Goal: Information Seeking & Learning: Learn about a topic

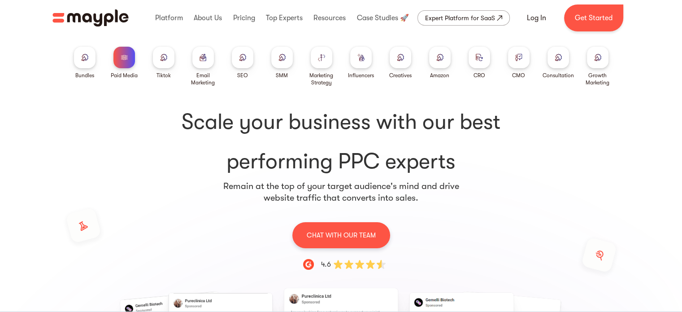
scroll to position [135, 0]
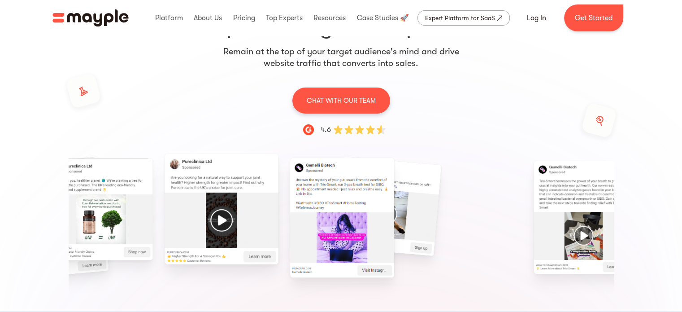
click at [290, 232] on img "4 / 15" at bounding box center [342, 218] width 104 height 120
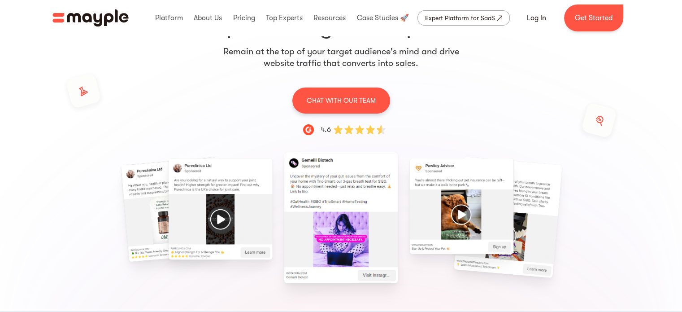
click at [443, 201] on img "5 / 15" at bounding box center [462, 206] width 104 height 96
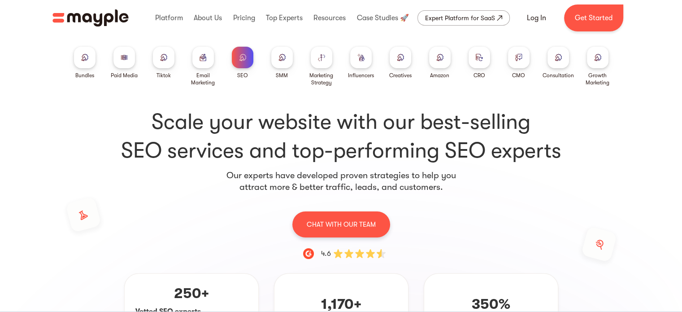
click at [117, 60] on div at bounding box center [125, 58] width 22 height 22
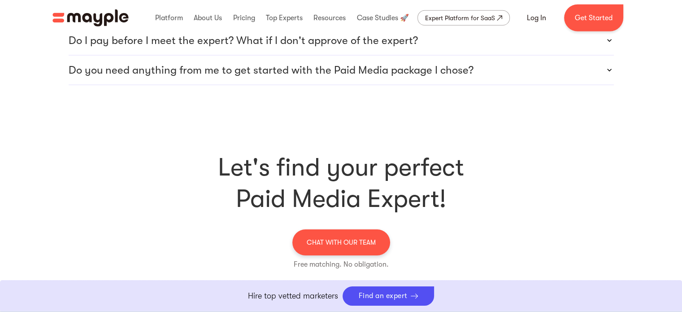
scroll to position [2826, 0]
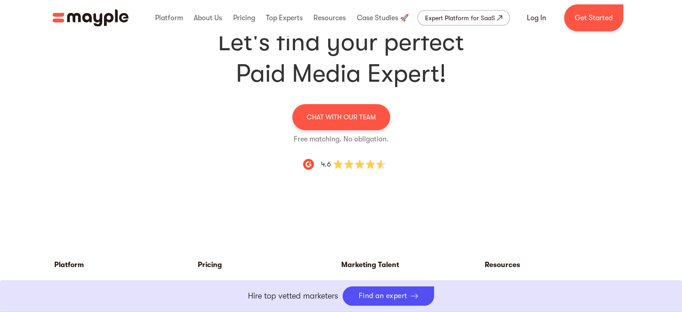
click at [92, 20] on img "home" at bounding box center [90, 17] width 76 height 17
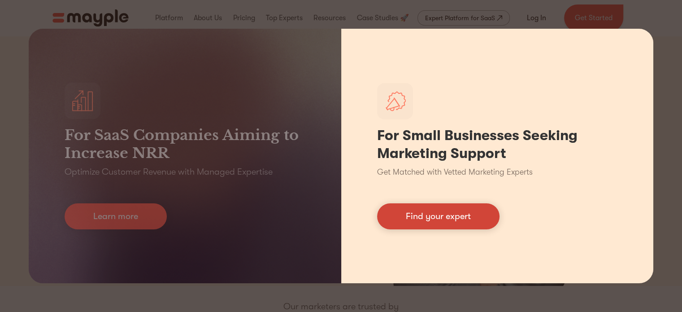
click at [459, 228] on link "Find your expert" at bounding box center [438, 216] width 122 height 26
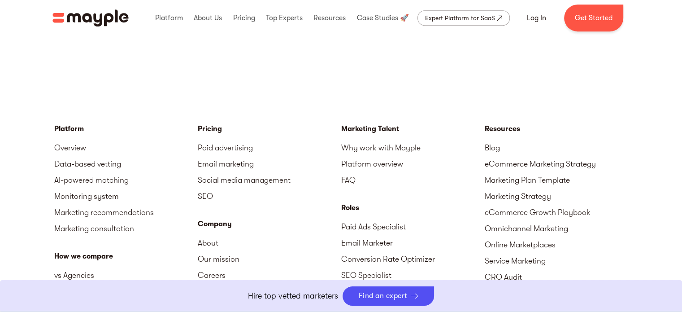
scroll to position [4147, 0]
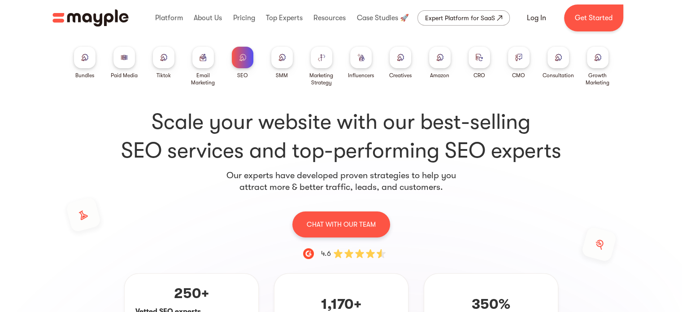
click at [515, 62] on div at bounding box center [519, 58] width 22 height 22
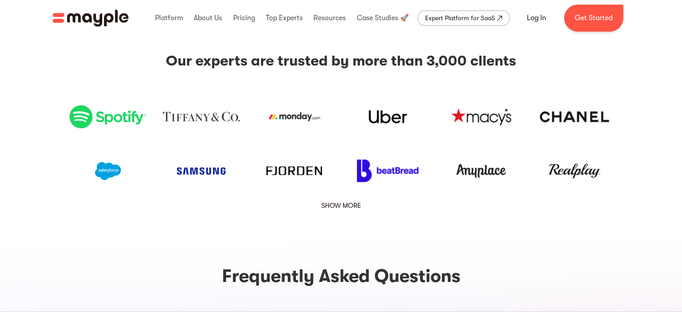
scroll to position [673, 0]
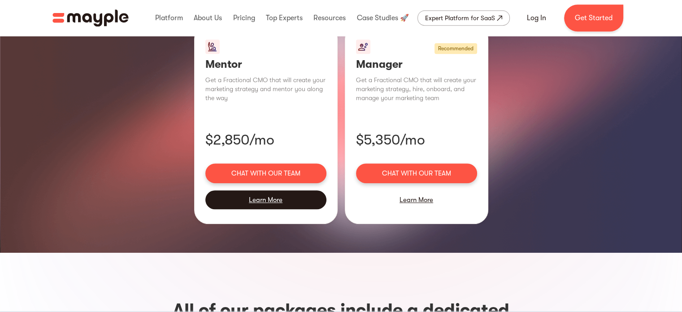
click at [268, 190] on div "Learn More" at bounding box center [265, 199] width 121 height 19
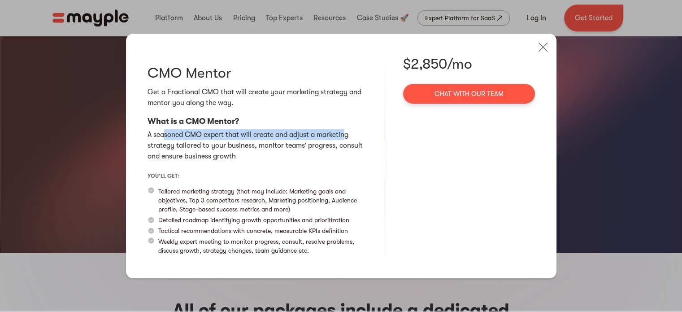
drag, startPoint x: 166, startPoint y: 138, endPoint x: 345, endPoint y: 137, distance: 179.9
click at [345, 137] on p "A seasoned CMO expert that will create and adjust a marketing strategy tailored…" at bounding box center [257, 145] width 219 height 32
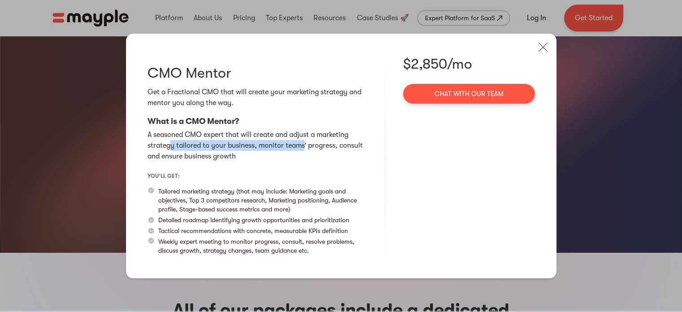
drag, startPoint x: 170, startPoint y: 150, endPoint x: 303, endPoint y: 146, distance: 132.9
click at [305, 143] on p "A seasoned CMO expert that will create and adjust a marketing strategy tailored…" at bounding box center [257, 145] width 219 height 32
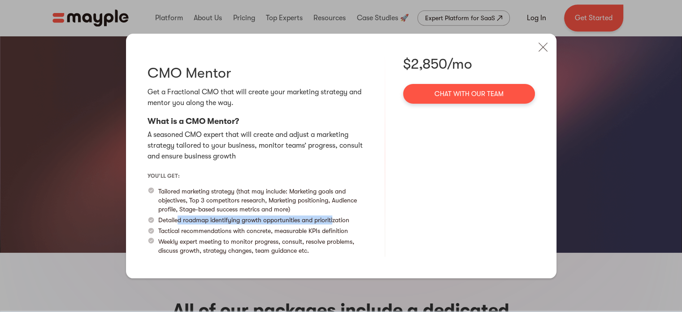
drag, startPoint x: 191, startPoint y: 222, endPoint x: 333, endPoint y: 214, distance: 142.5
click at [333, 214] on div "you’ll get: Tailored marketing strategy (that may include: Marketing goals and …" at bounding box center [257, 213] width 219 height 88
drag, startPoint x: 329, startPoint y: 233, endPoint x: 150, endPoint y: 236, distance: 178.6
click at [150, 236] on div "you’ll get: Tailored marketing strategy (that may include: Marketing goals and …" at bounding box center [257, 213] width 219 height 88
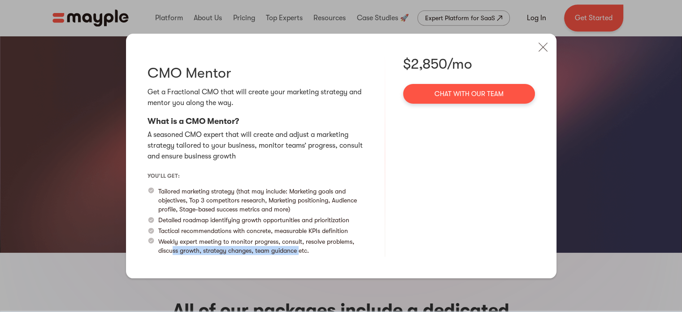
drag, startPoint x: 232, startPoint y: 249, endPoint x: 301, endPoint y: 252, distance: 69.6
click at [301, 252] on div "you’ll get: Tailored marketing strategy (that may include: Marketing goals and …" at bounding box center [257, 213] width 219 height 88
click at [542, 40] on img at bounding box center [543, 47] width 20 height 20
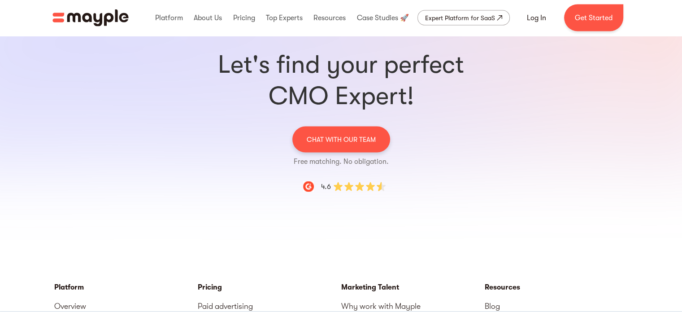
scroll to position [2140, 0]
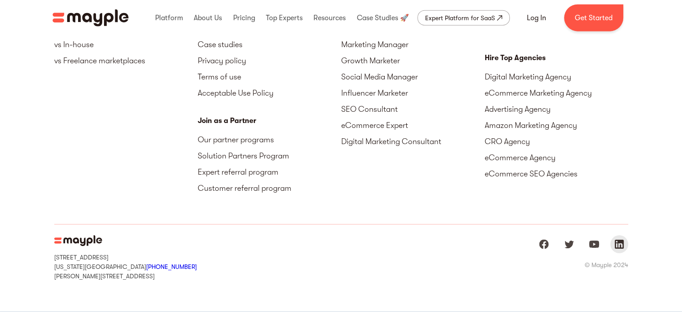
click at [622, 239] on img "Mayple at LinkedIn" at bounding box center [619, 244] width 11 height 11
